Goal: Find specific page/section: Find specific page/section

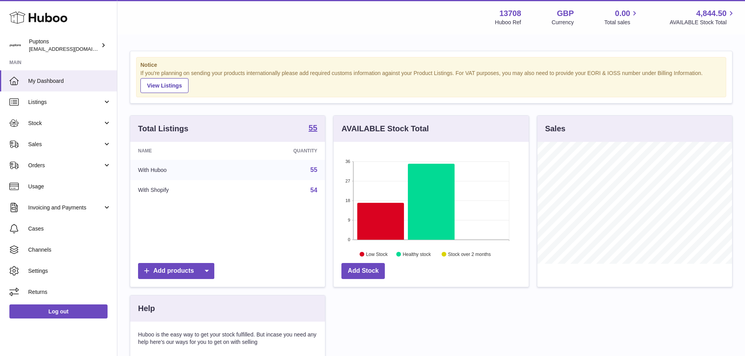
click at [53, 142] on span "Sales" at bounding box center [65, 144] width 75 height 7
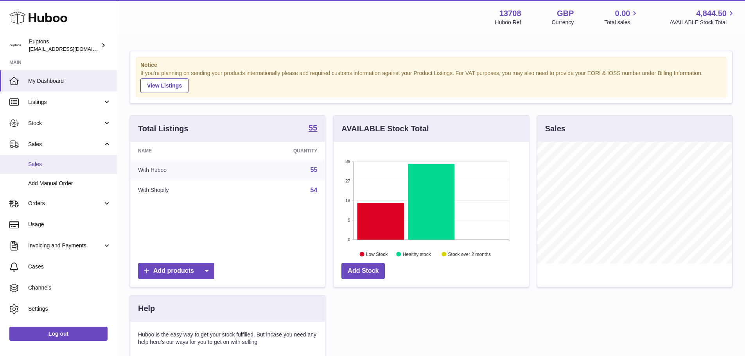
click at [72, 159] on link "Sales" at bounding box center [58, 164] width 117 height 19
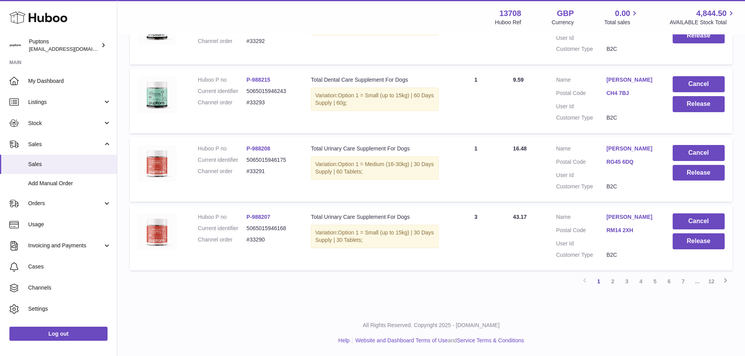
click at [720, 284] on link "Next" at bounding box center [725, 282] width 14 height 14
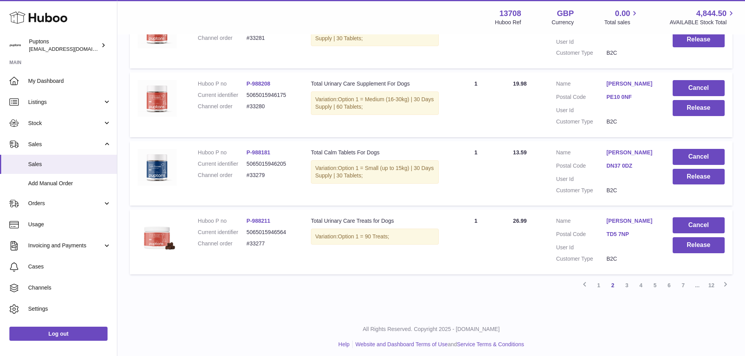
scroll to position [623, 0]
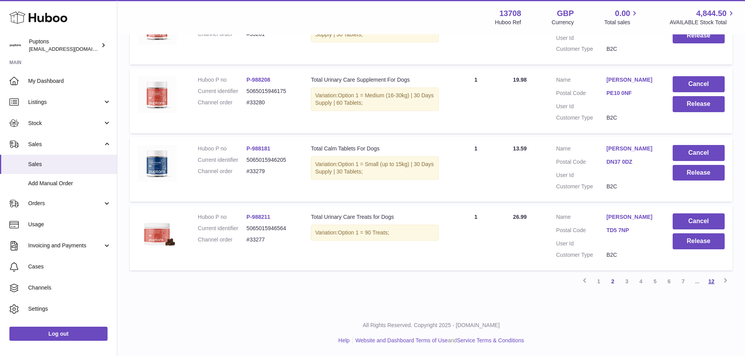
click at [713, 282] on link "12" at bounding box center [711, 282] width 14 height 14
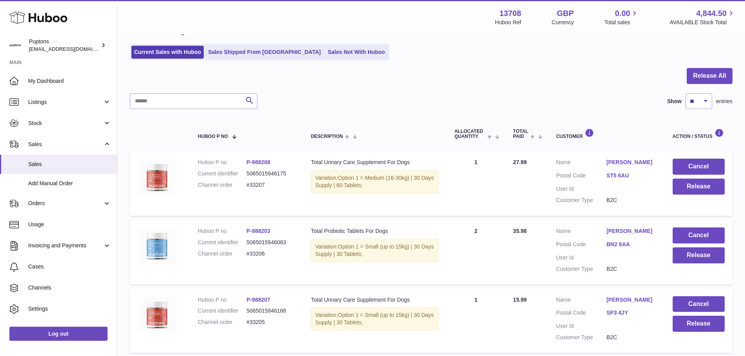
scroll to position [128, 0]
